Goal: Task Accomplishment & Management: Use online tool/utility

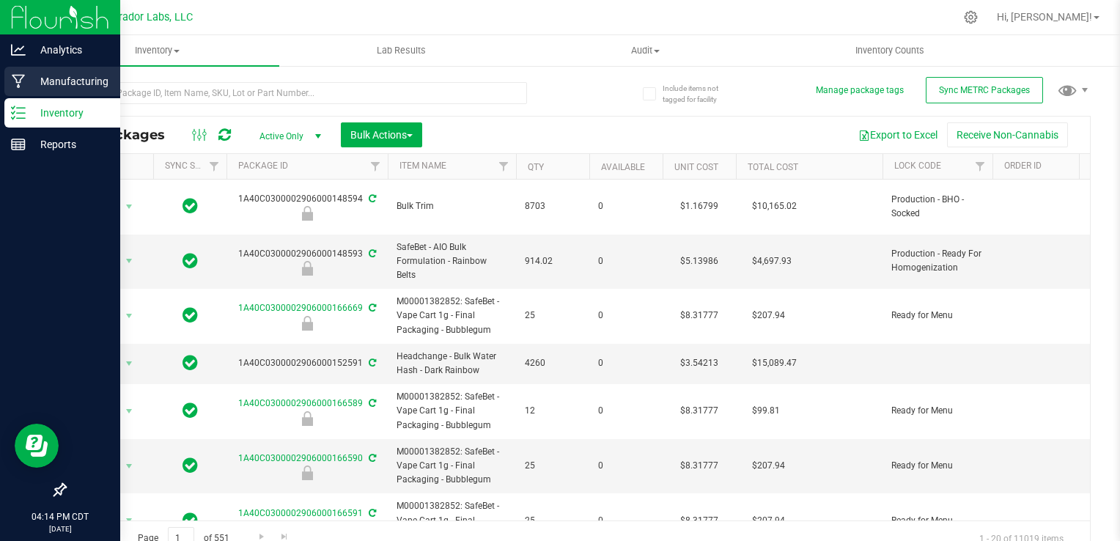
click at [21, 74] on icon at bounding box center [19, 81] width 14 height 15
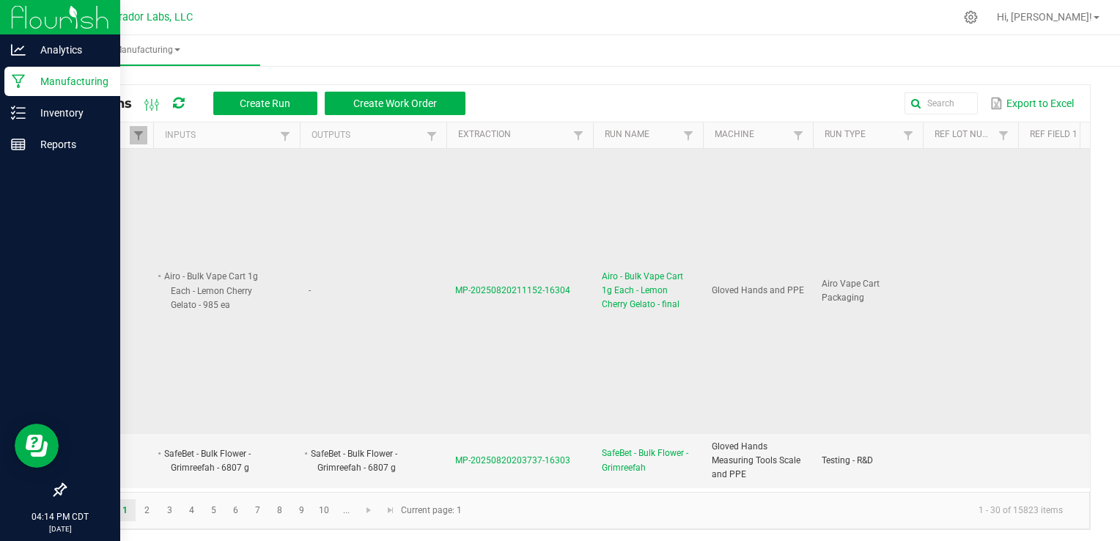
click at [627, 302] on span "Airo - Bulk Vape Cart 1g Each - Lemon Cherry Gelato - final" at bounding box center [648, 291] width 92 height 42
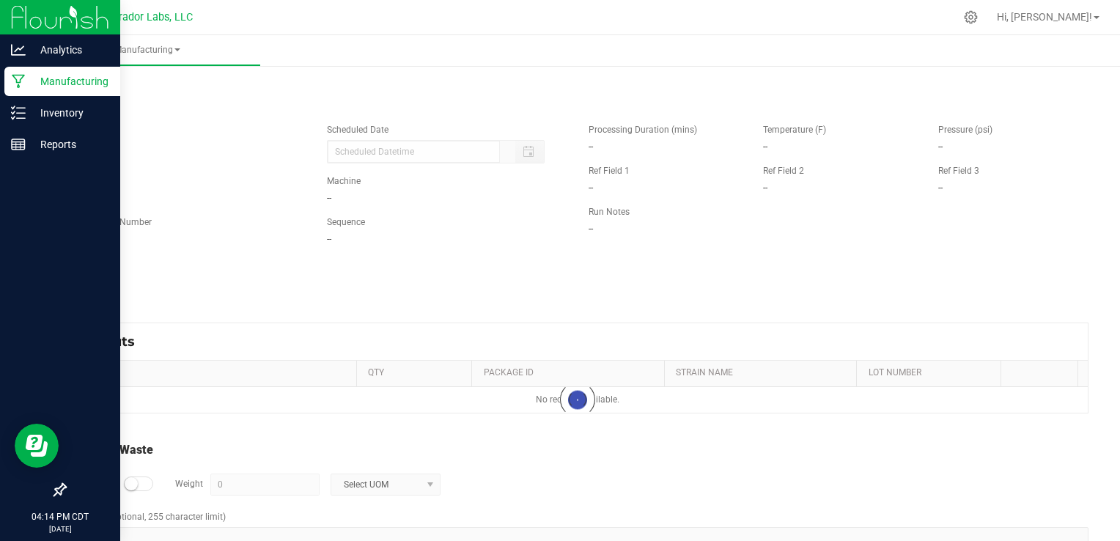
type input "[DATE] 4:08 PM"
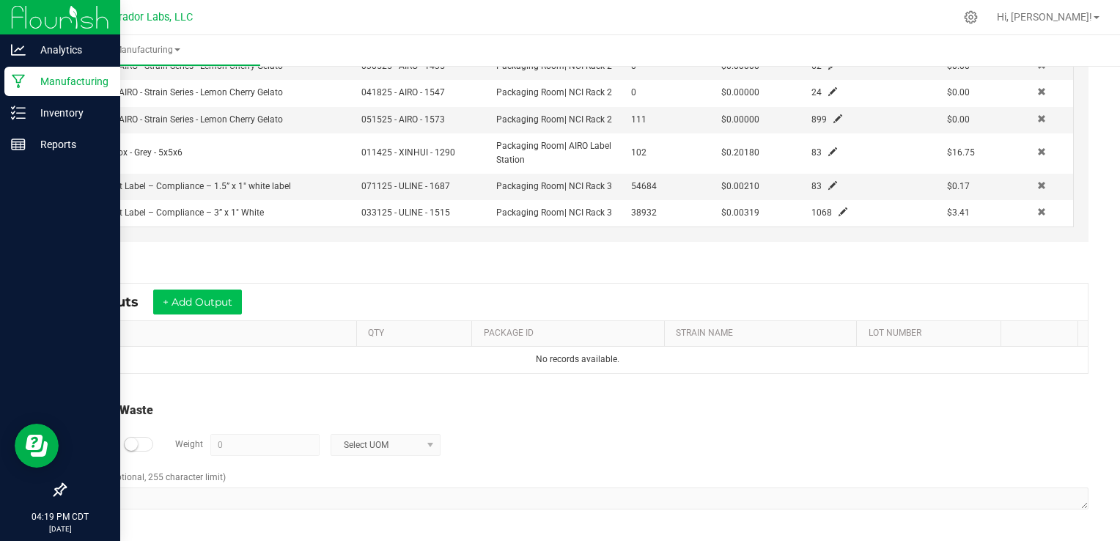
scroll to position [605, 0]
click at [211, 284] on kendo-grid "* Outputs + Add Output ITEM QTY PACKAGE ID STRAIN NAME LOT NUMBER No records av…" at bounding box center [577, 328] width 1021 height 91
click at [216, 297] on button "+ Add Output" at bounding box center [197, 301] width 89 height 25
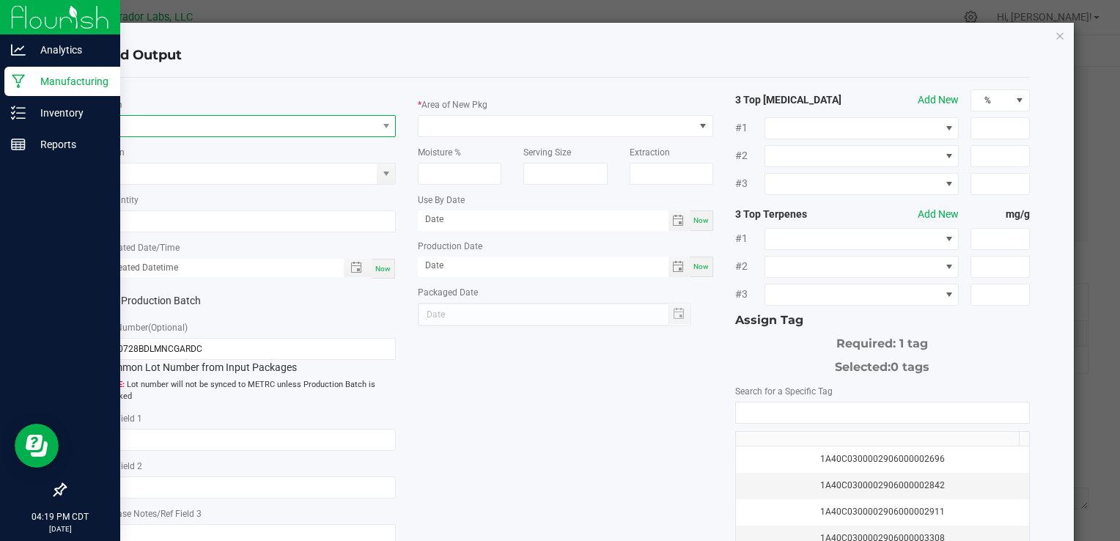
click at [269, 127] on span "NO DATA FOUND" at bounding box center [239, 126] width 275 height 21
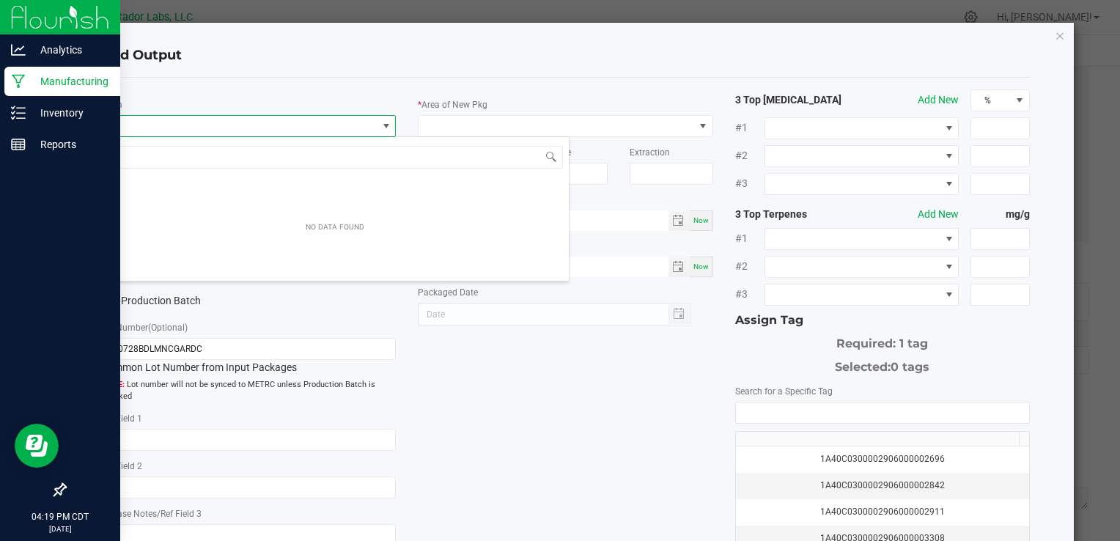
scroll to position [21, 292]
type input "lemon cherry gelato"
type input "0.0000 g"
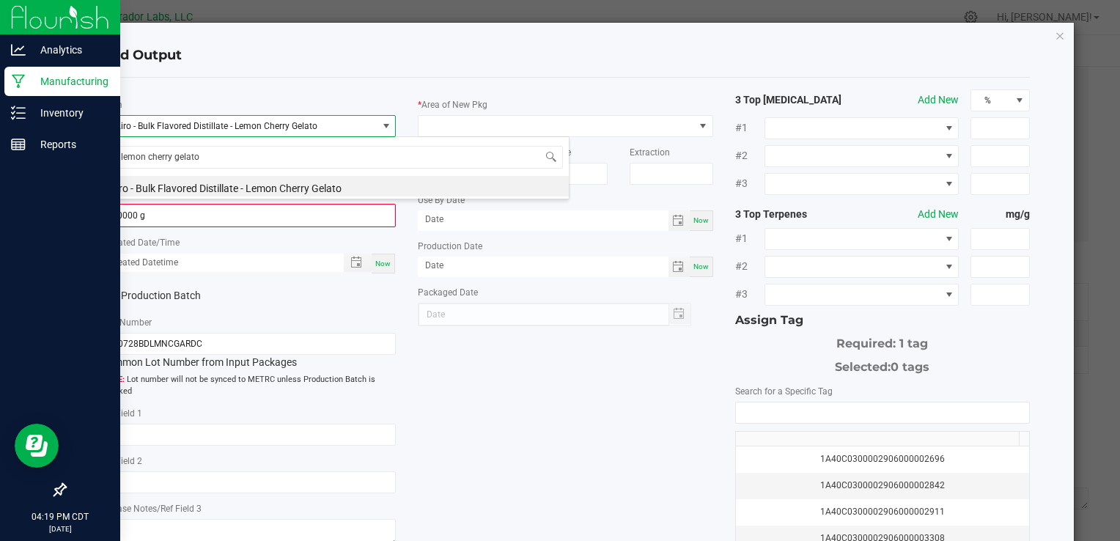
type input "lemon cherry gelato"
click at [291, 130] on span "Airo - Bulk Flavored Distillate - Lemon Cherry Gelato" at bounding box center [239, 126] width 275 height 21
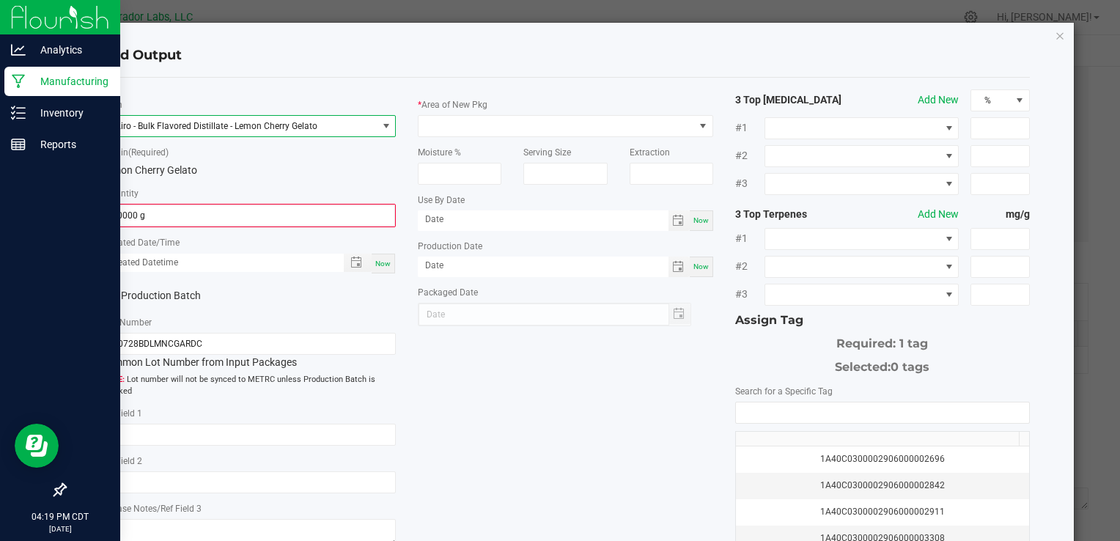
click at [291, 130] on span "Airo - Bulk Flavored Distillate - Lemon Cherry Gelato" at bounding box center [239, 126] width 275 height 21
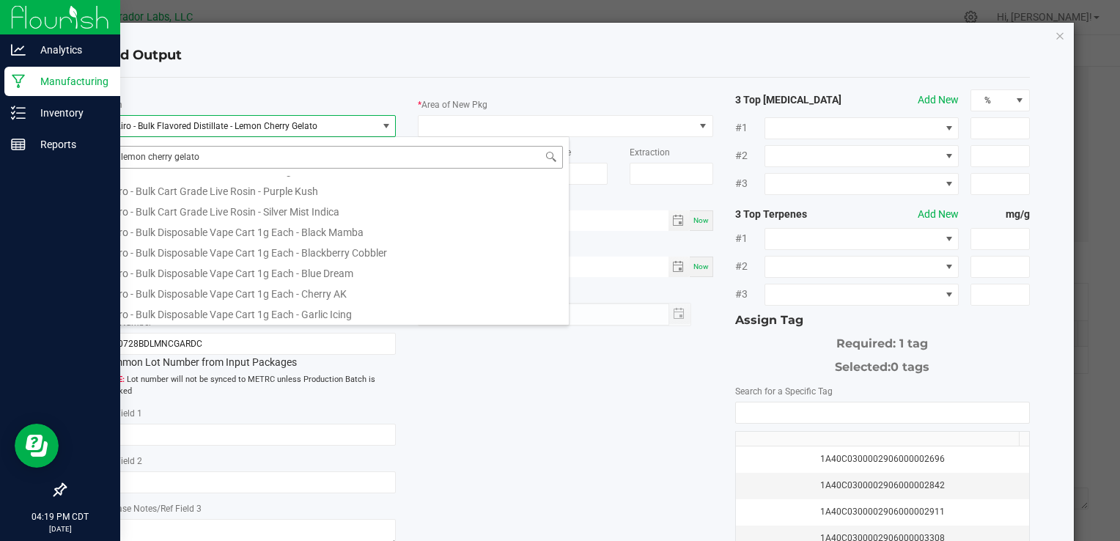
scroll to position [484, 0]
click at [351, 130] on span "Airo - Bulk Flavored Distillate - Lemon Cherry Gelato" at bounding box center [239, 126] width 275 height 21
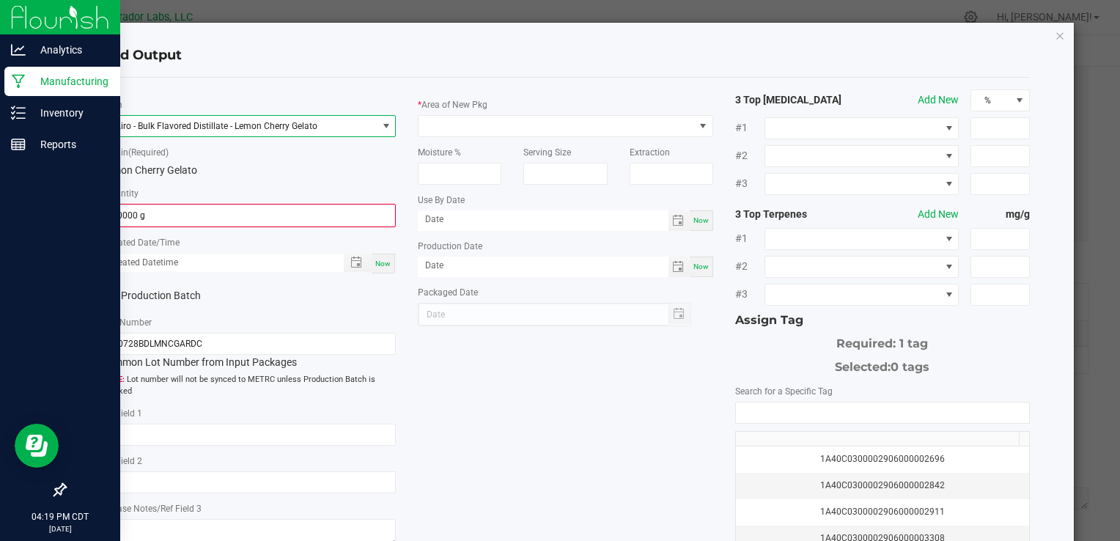
click at [351, 130] on span "Airo - Bulk Flavored Distillate - Lemon Cherry Gelato" at bounding box center [239, 126] width 275 height 21
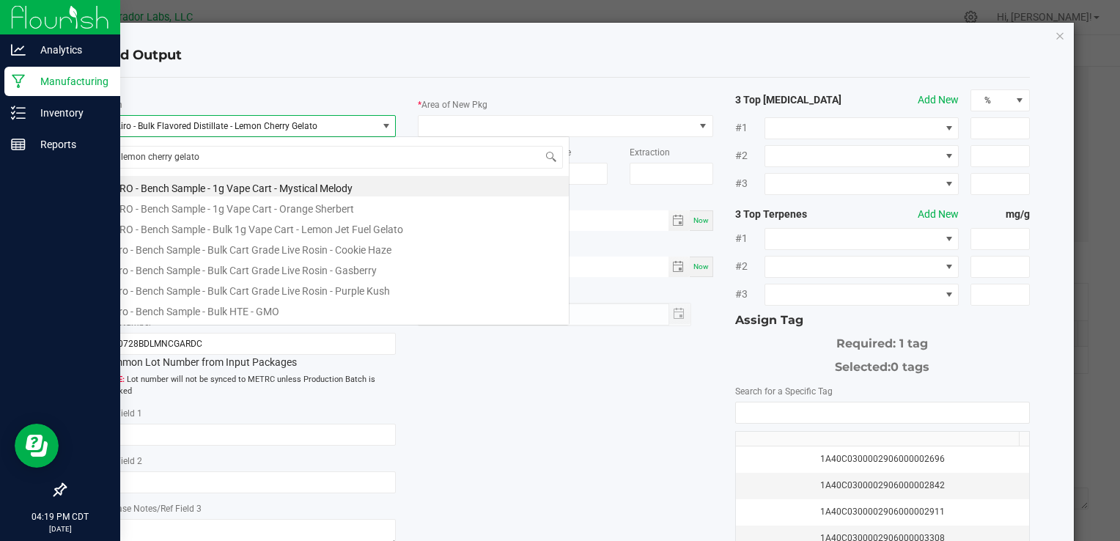
scroll to position [21, 292]
click at [333, 125] on span "Airo - Bulk Flavored Distillate - Lemon Cherry Gelato" at bounding box center [239, 126] width 275 height 21
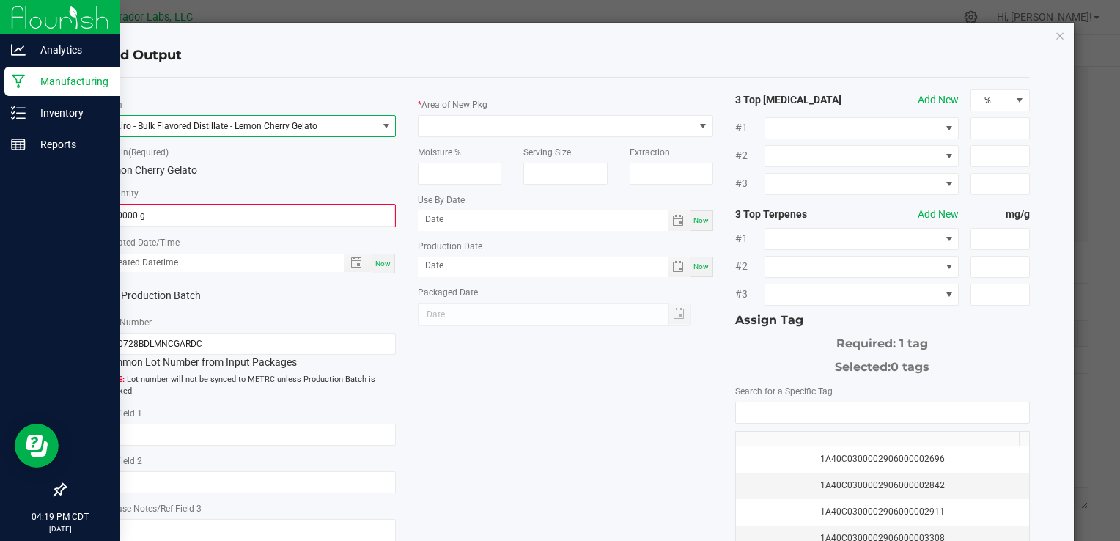
click at [331, 123] on span "Airo - Bulk Flavored Distillate - Lemon Cherry Gelato" at bounding box center [239, 126] width 275 height 21
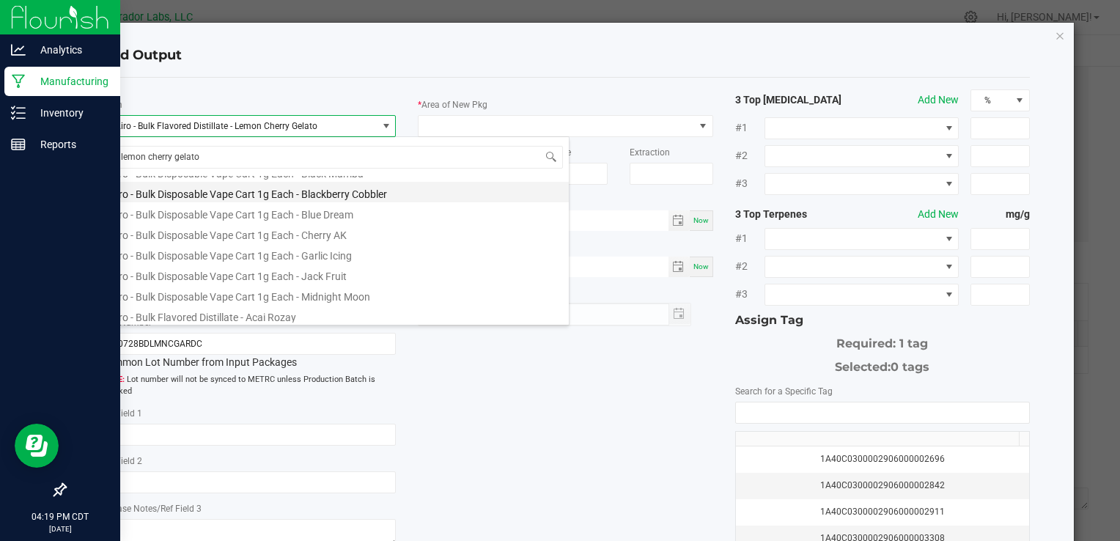
scroll to position [528, 0]
click at [415, 87] on div "* Item Airo - Bulk Flavored Distillate - Lemon Cherry Gelato * Strain (Required…" at bounding box center [565, 352] width 928 height 549
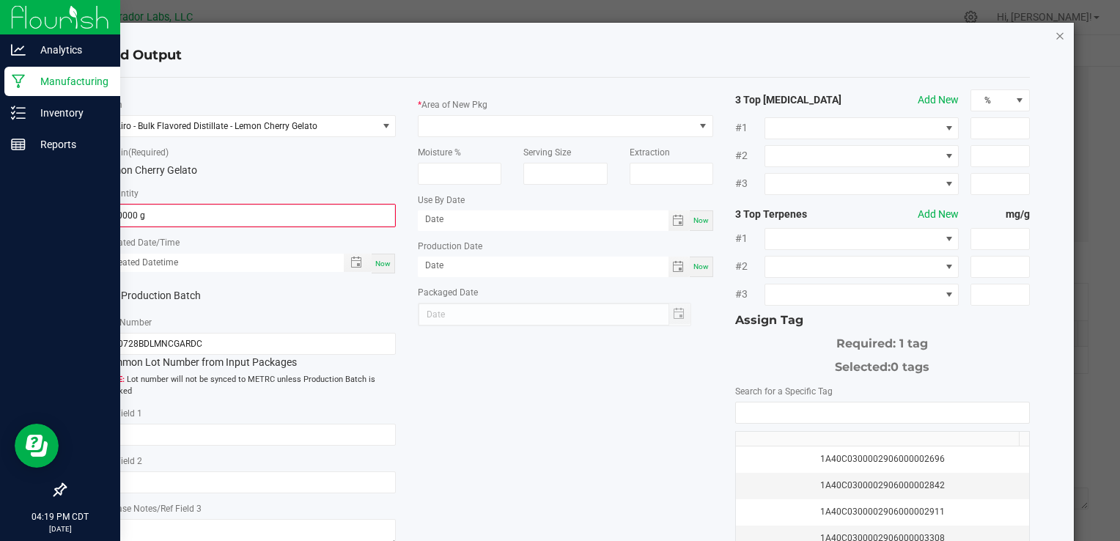
click at [1054, 35] on icon "button" at bounding box center [1059, 35] width 10 height 18
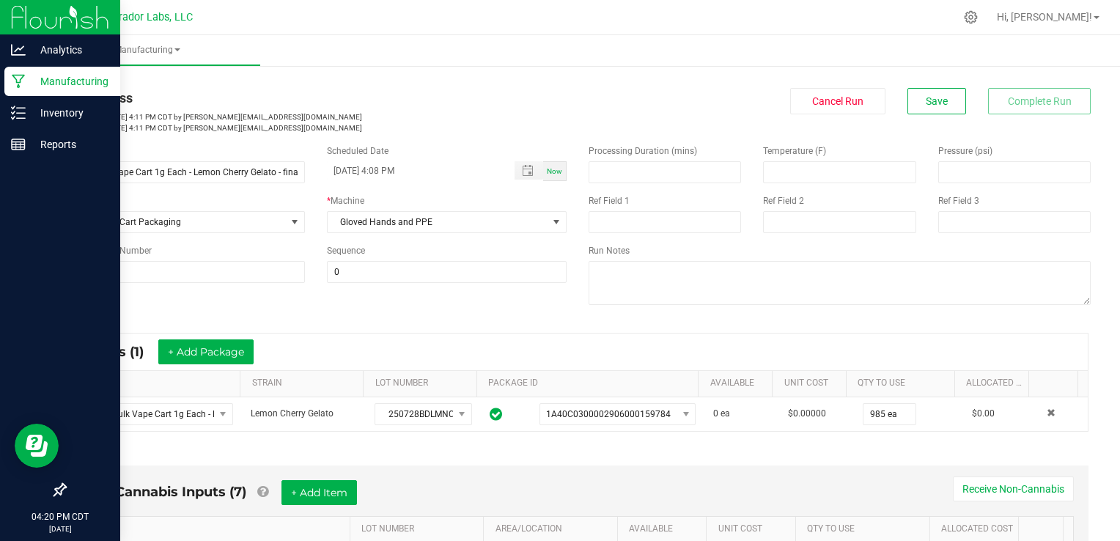
scroll to position [0, 0]
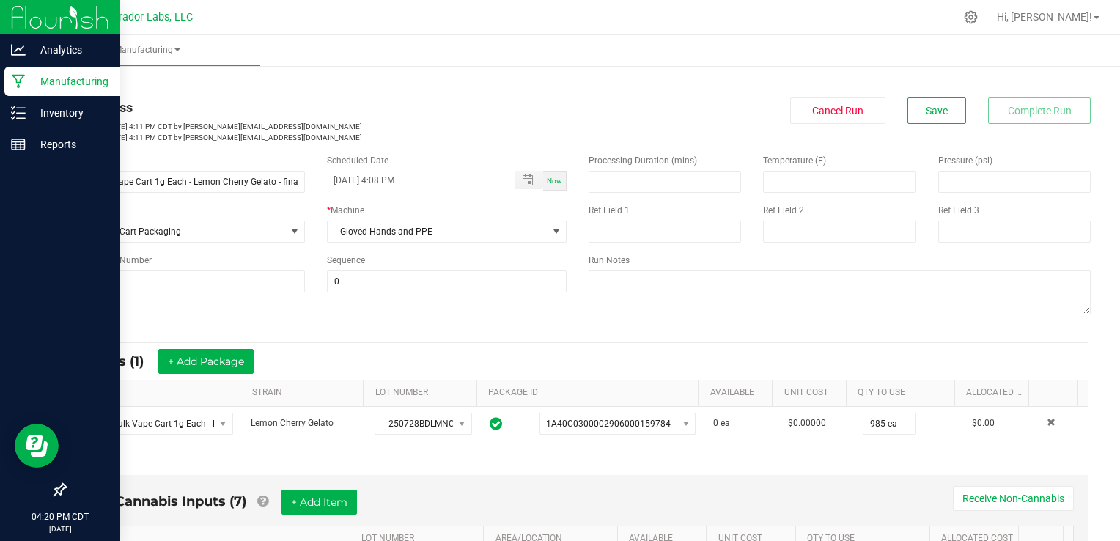
click at [662, 121] on div "Cancel Run Save Complete Run" at bounding box center [839, 110] width 502 height 26
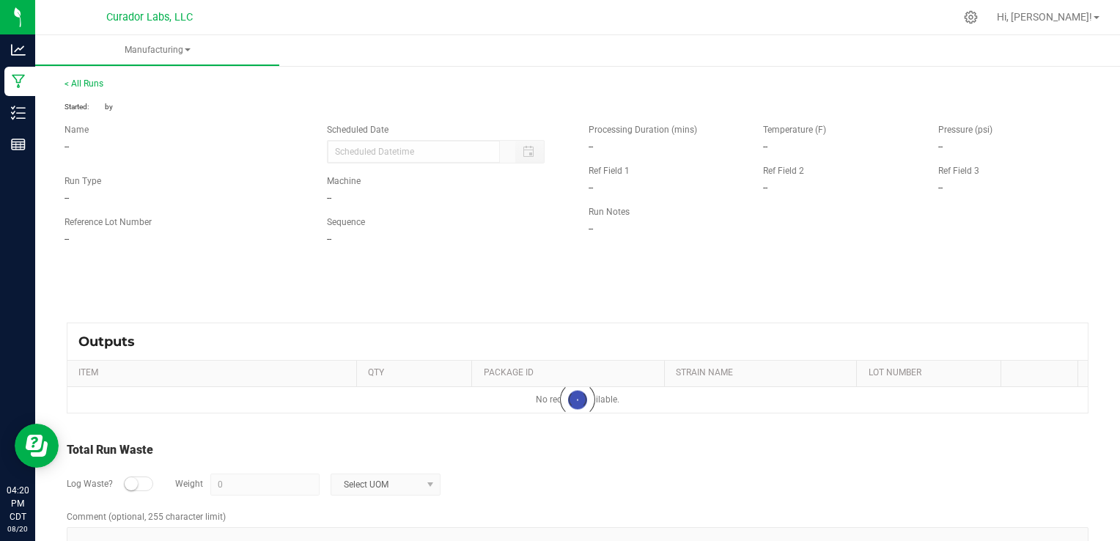
type input "[DATE] 4:08 PM"
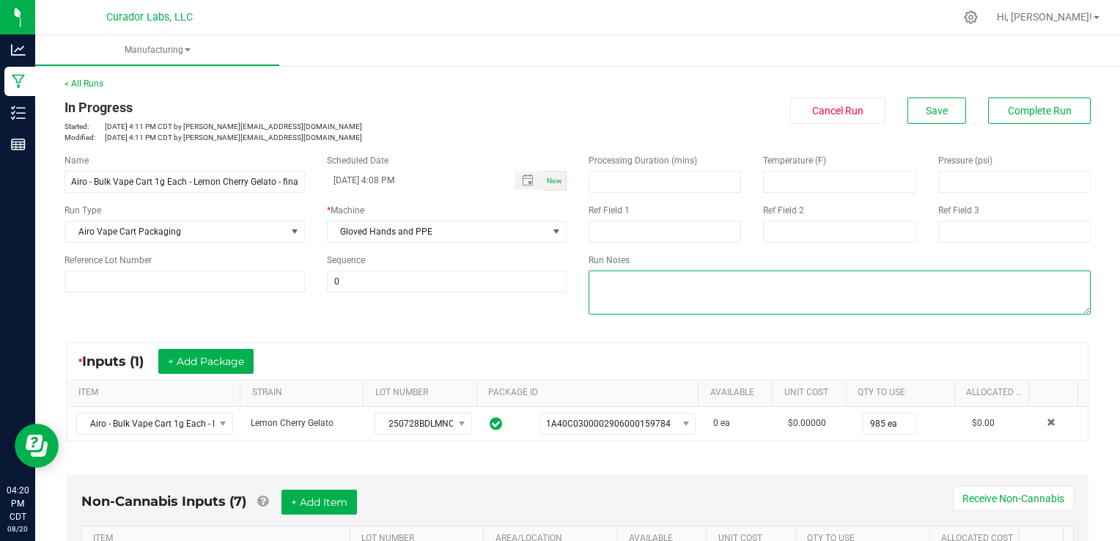
click at [692, 292] on textarea at bounding box center [839, 292] width 502 height 44
type textarea "qc CJ"
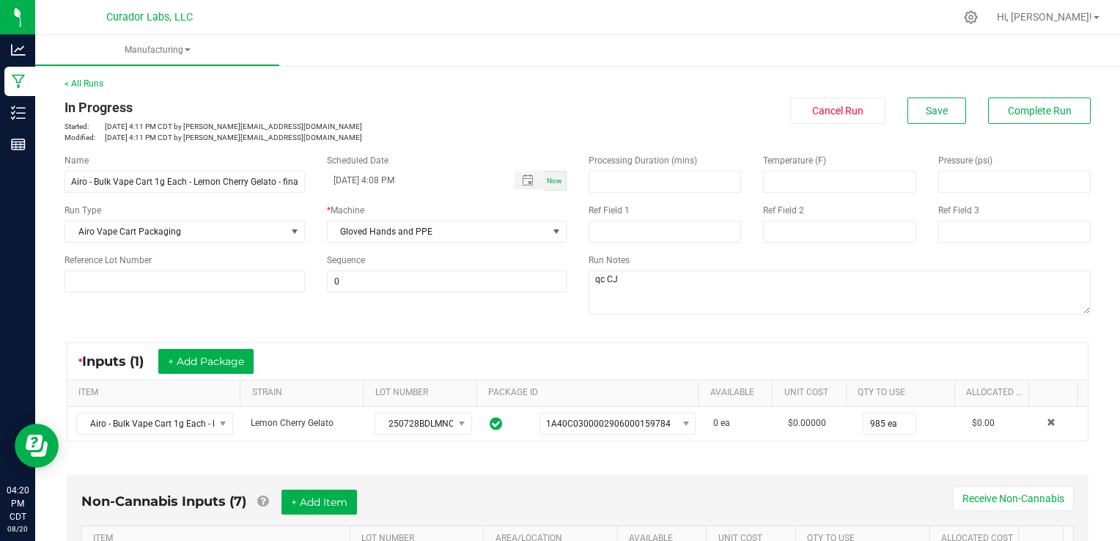
click at [711, 343] on div "* Inputs (1) + Add Package" at bounding box center [577, 361] width 1020 height 37
click at [934, 95] on div "< All Runs In Progress Started: [DATE] 4:11 PM CDT by [PERSON_NAME][EMAIL_ADDRE…" at bounding box center [577, 110] width 1026 height 66
click at [900, 125] on div "In Progress Started: [DATE] 4:11 PM CDT by [PERSON_NAME][EMAIL_ADDRESS][DOMAIN_…" at bounding box center [577, 119] width 1048 height 45
click at [923, 103] on button "Save" at bounding box center [936, 110] width 59 height 26
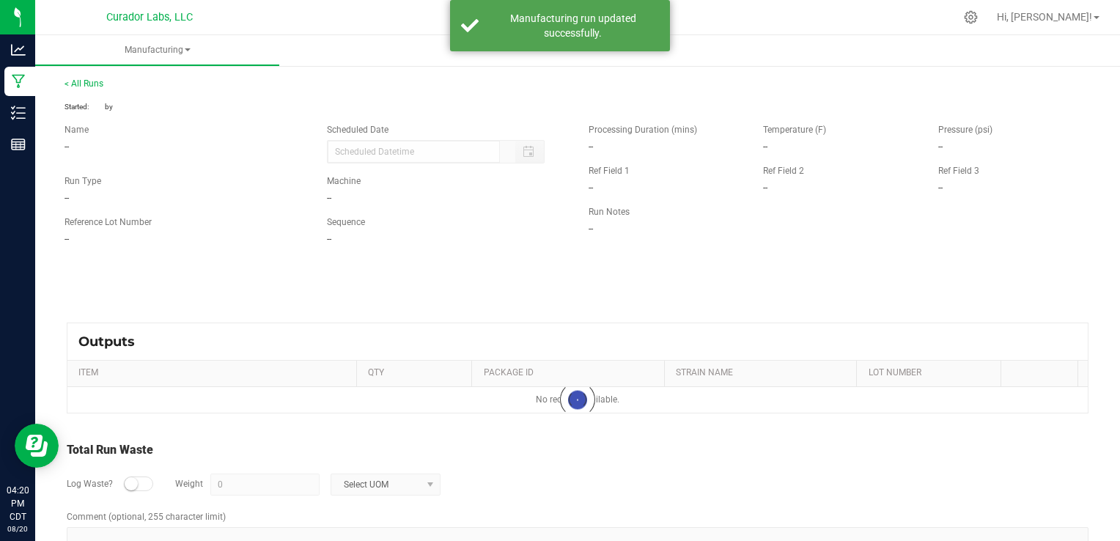
type input "[DATE] 4:08 PM"
